Goal: Navigation & Orientation: Find specific page/section

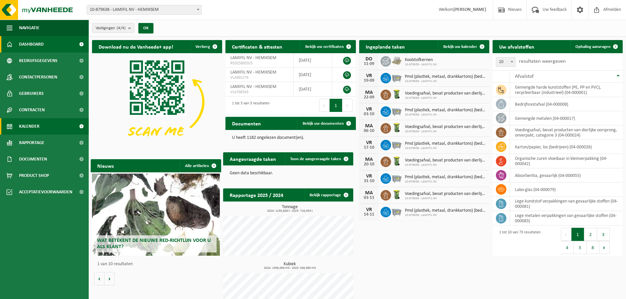
click at [35, 125] on span "Kalender" at bounding box center [29, 126] width 20 height 16
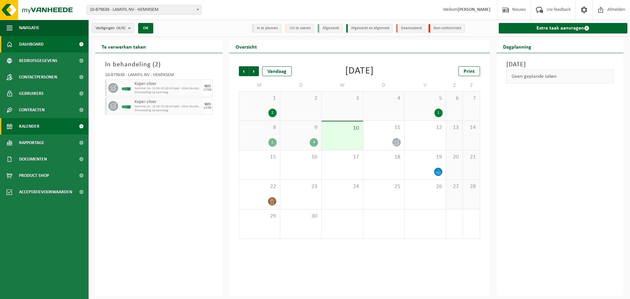
click at [44, 45] on link "Dashboard" at bounding box center [44, 44] width 89 height 16
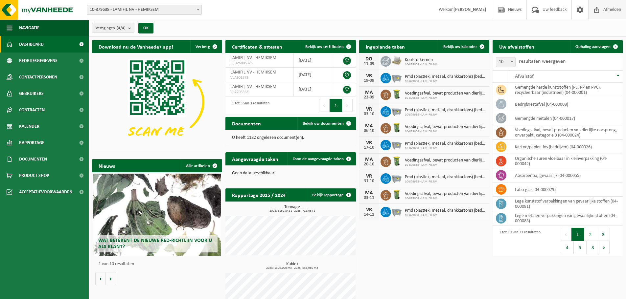
click at [605, 10] on span "Afmelden" at bounding box center [611, 9] width 21 height 19
